Goal: Task Accomplishment & Management: Use online tool/utility

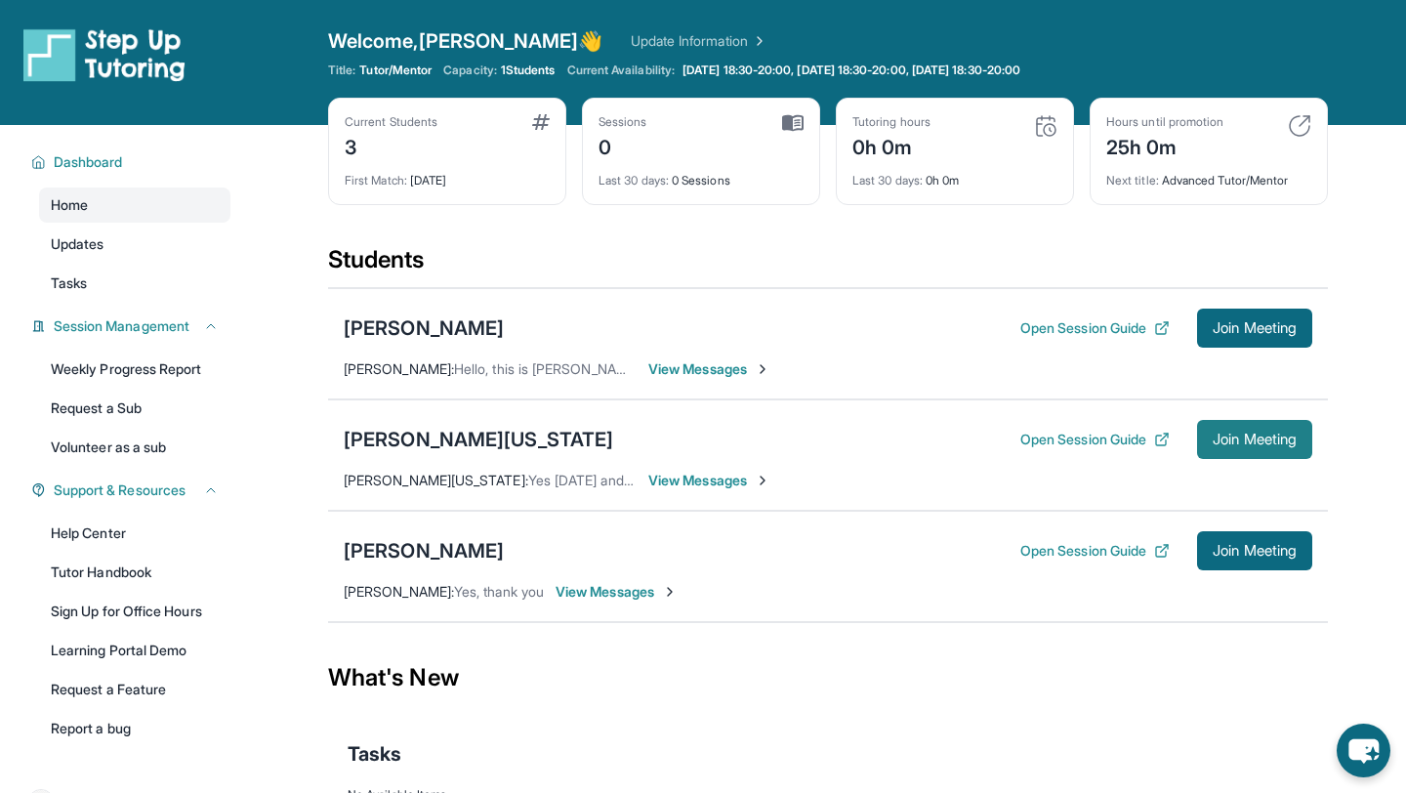
click at [1217, 433] on span "Join Meeting" at bounding box center [1254, 439] width 84 height 12
click at [693, 481] on span "View Messages" at bounding box center [709, 481] width 122 height 20
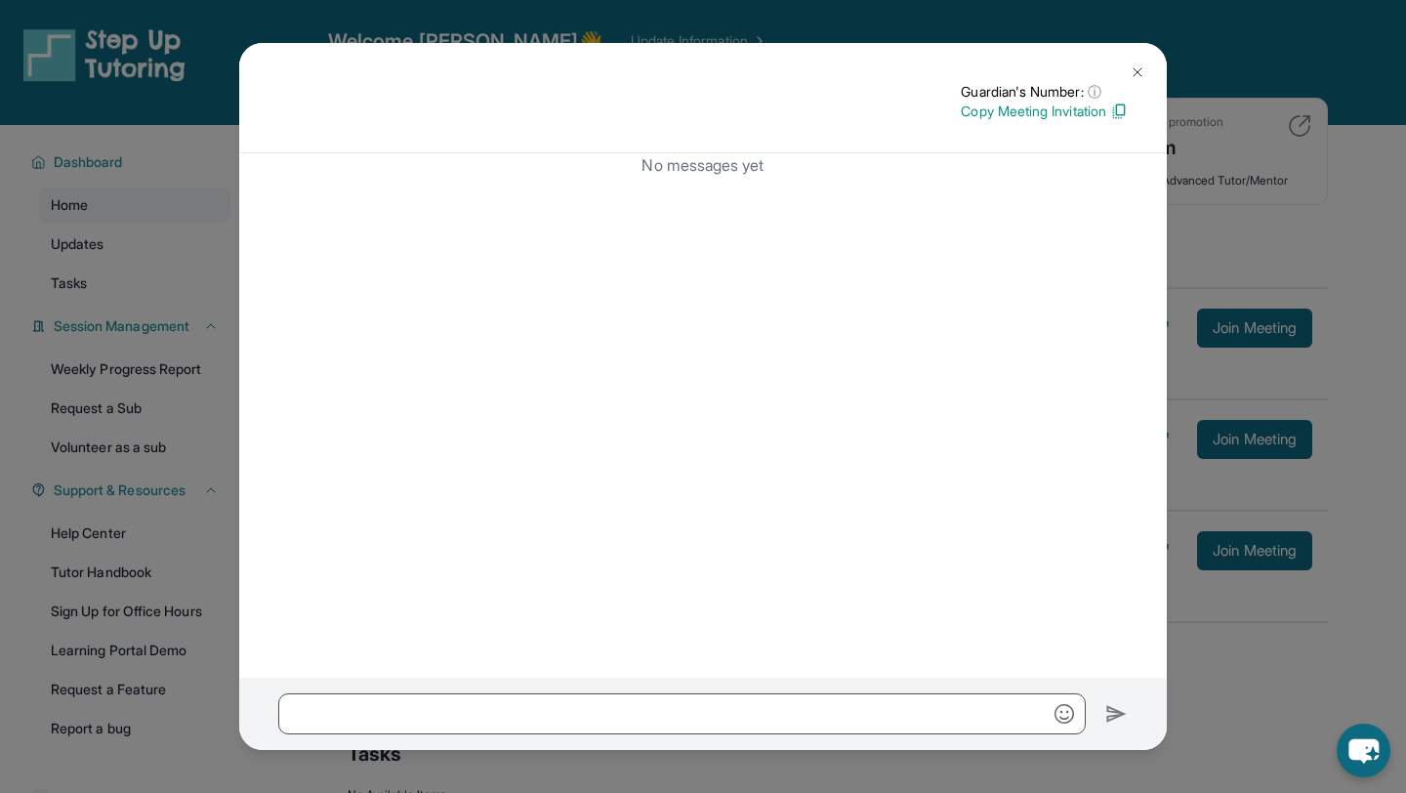
click at [1130, 69] on img at bounding box center [1138, 72] width 16 height 16
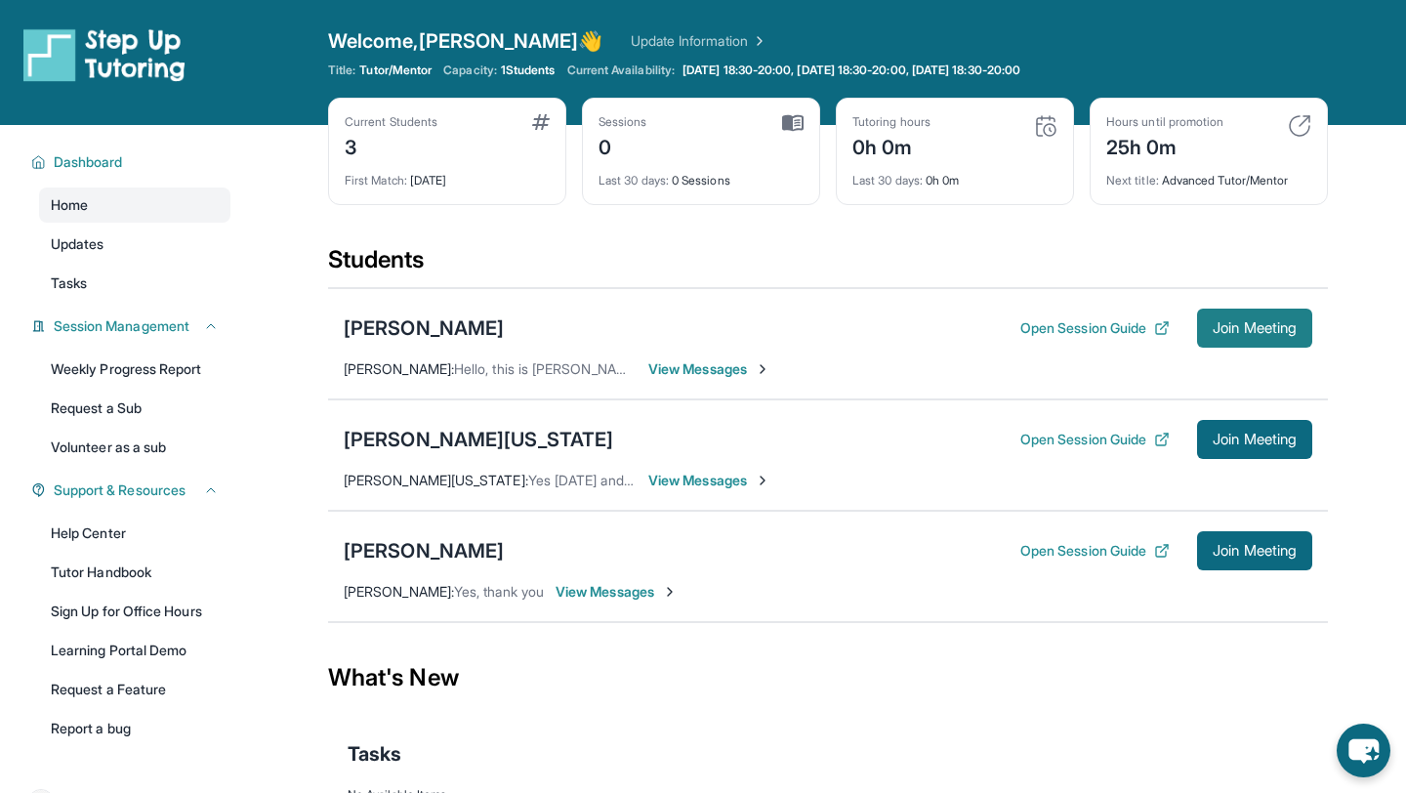
click at [1221, 332] on span "Join Meeting" at bounding box center [1254, 328] width 84 height 12
click at [1248, 322] on span "Join Meeting" at bounding box center [1254, 328] width 84 height 12
click at [1020, 548] on button "Open Session Guide" at bounding box center [1094, 551] width 149 height 20
